Goal: Navigation & Orientation: Go to known website

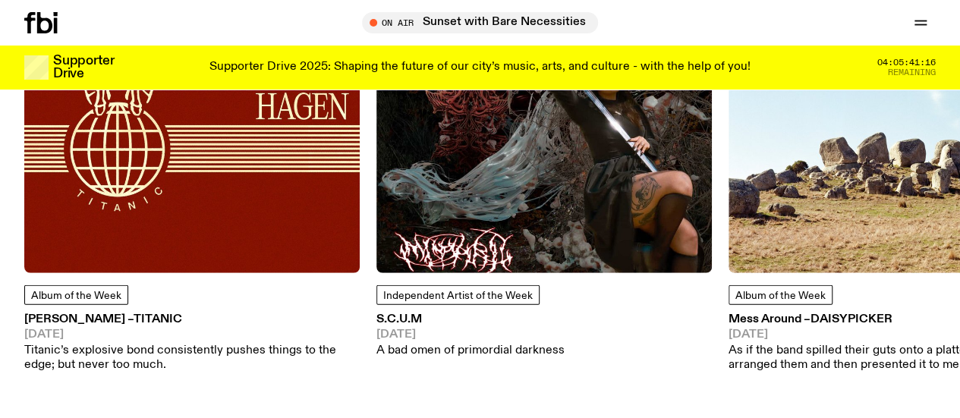
scroll to position [1874, 0]
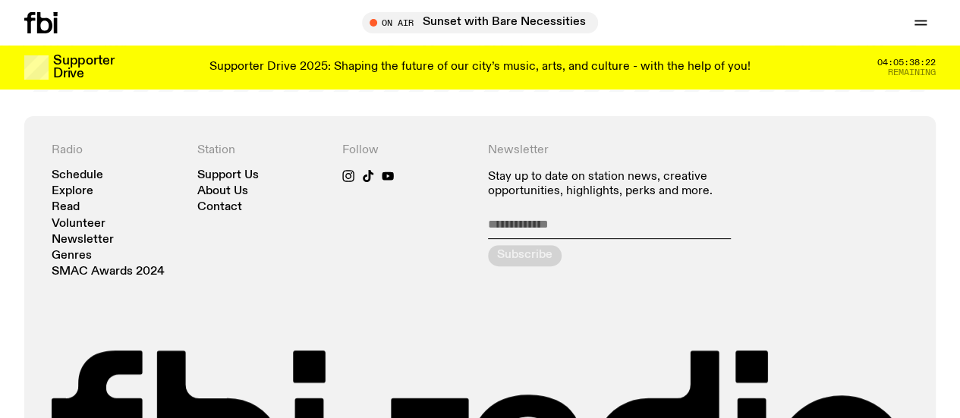
scroll to position [3210, 0]
